Goal: Transaction & Acquisition: Subscribe to service/newsletter

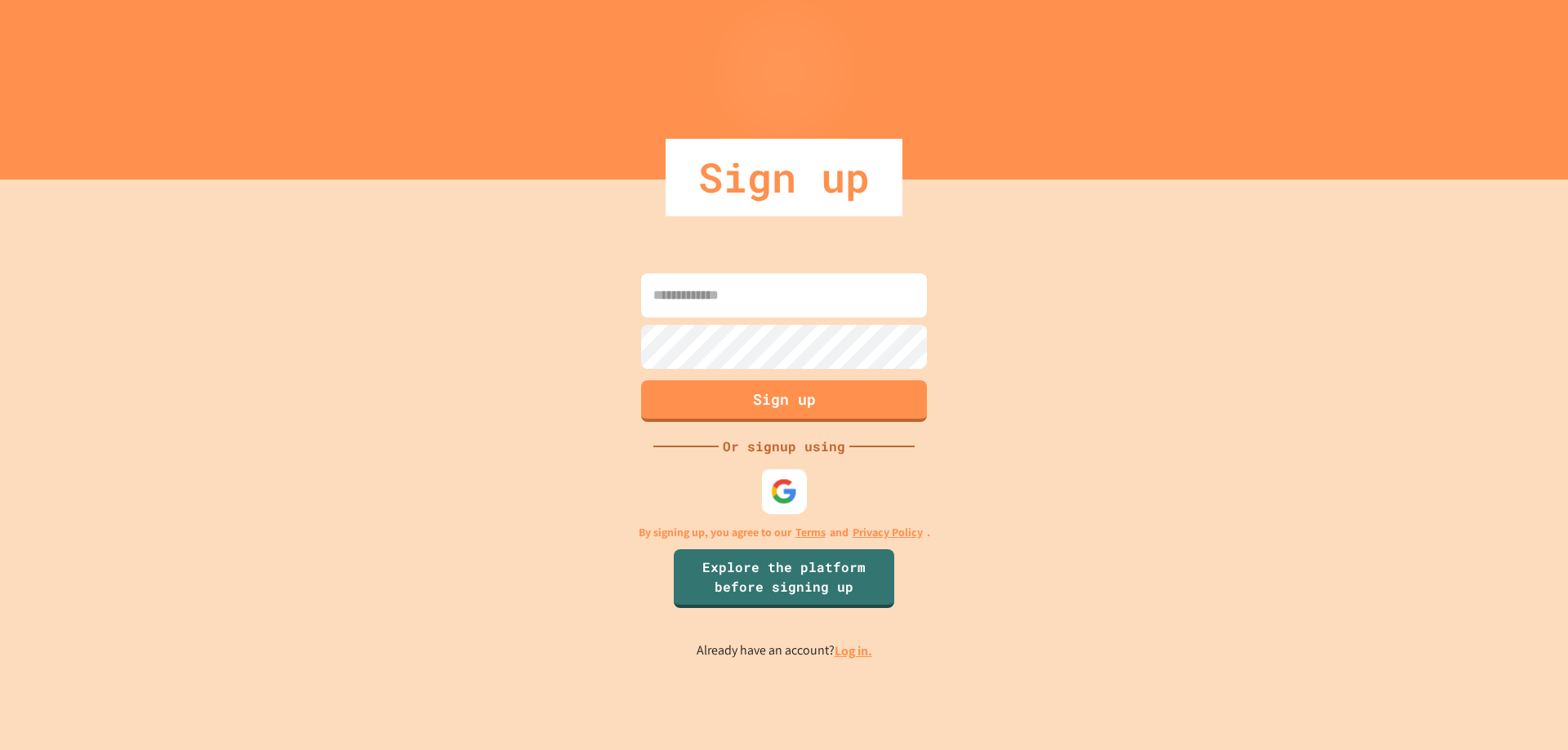
click at [794, 490] on img at bounding box center [785, 491] width 27 height 27
click at [797, 487] on img at bounding box center [785, 491] width 27 height 27
click at [785, 491] on img at bounding box center [785, 491] width 27 height 27
